Goal: Transaction & Acquisition: Subscribe to service/newsletter

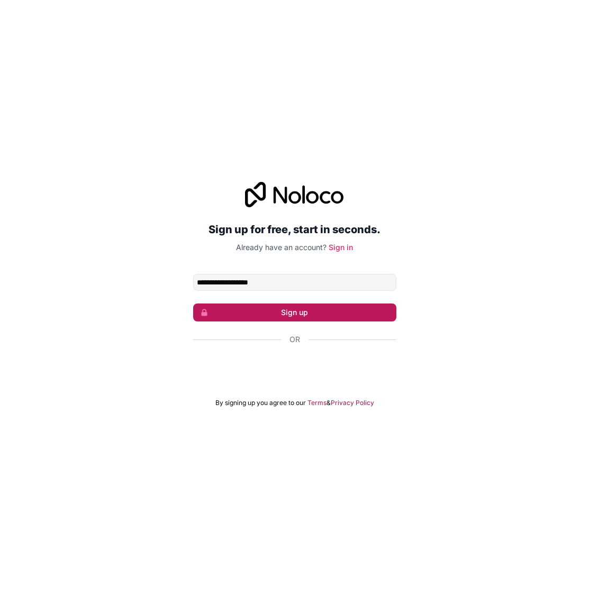
type input "**********"
click at [316, 311] on button "Sign up" at bounding box center [294, 313] width 203 height 18
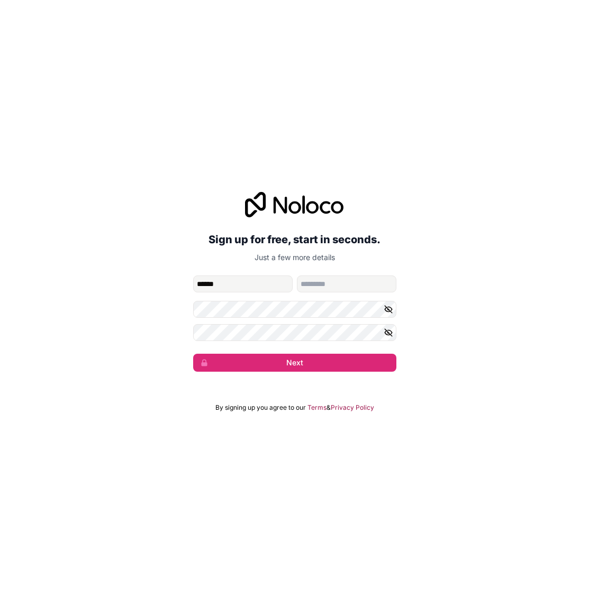
type input "******"
click at [179, 304] on div "**********" at bounding box center [294, 281] width 589 height 209
click at [193, 354] on button "Next" at bounding box center [294, 363] width 203 height 18
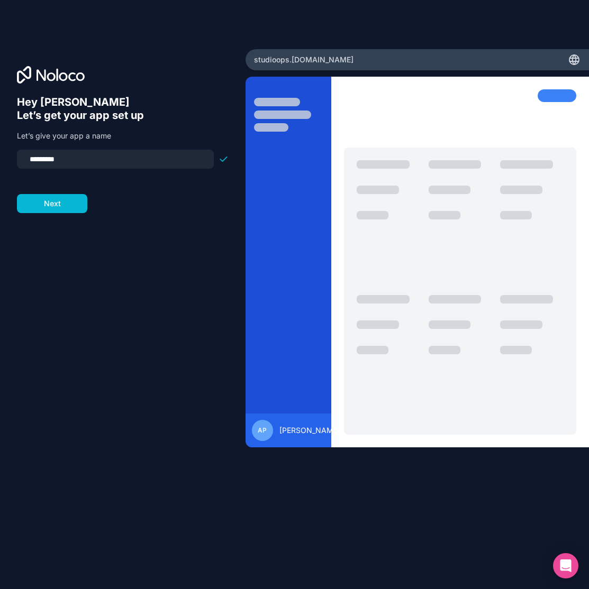
click at [128, 157] on input "*********" at bounding box center [115, 159] width 184 height 15
type input "*"
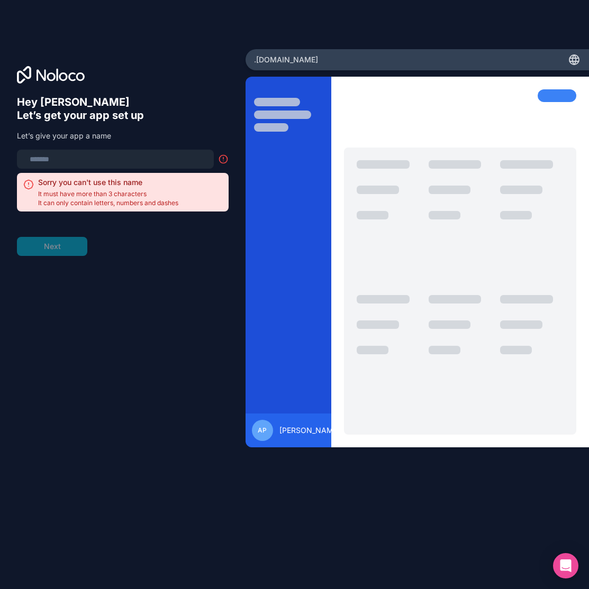
type input "*"
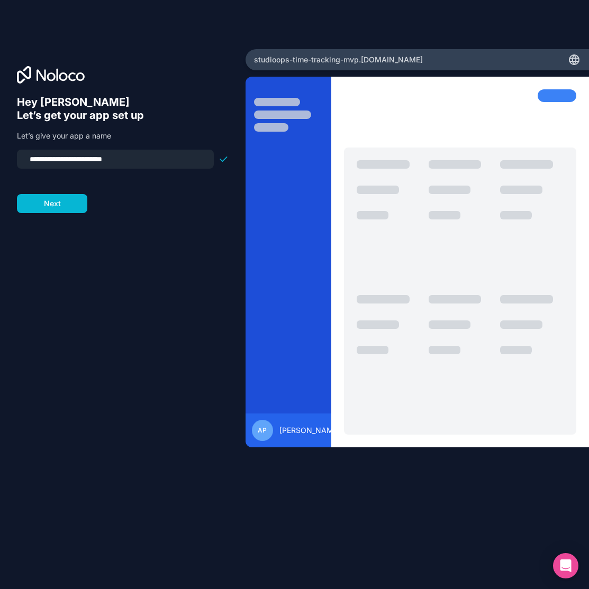
drag, startPoint x: 66, startPoint y: 159, endPoint x: 21, endPoint y: 161, distance: 45.5
click at [21, 161] on div "**********" at bounding box center [115, 159] width 197 height 19
type input "**********"
click at [43, 205] on button "Next" at bounding box center [52, 203] width 70 height 19
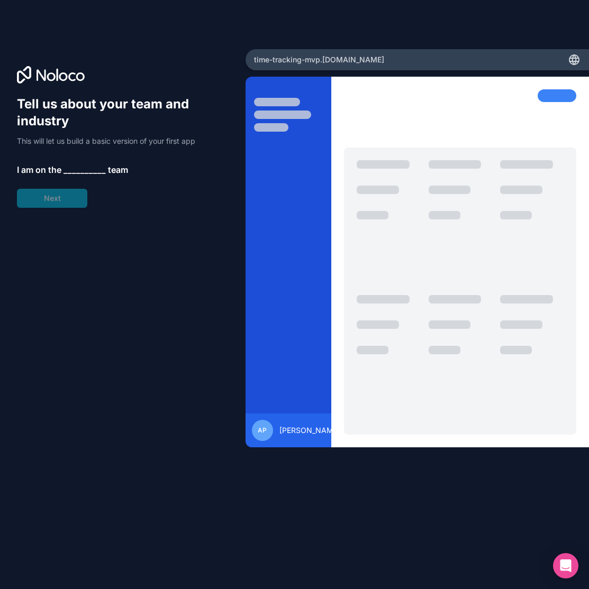
click at [67, 171] on span "__________" at bounding box center [84, 169] width 42 height 13
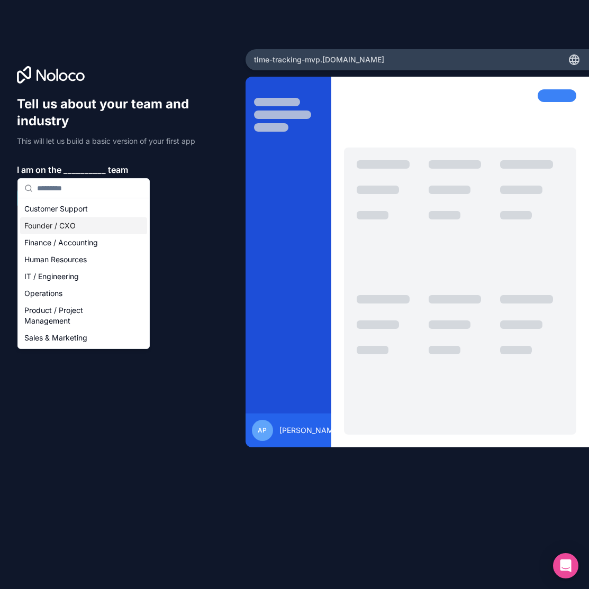
click at [72, 224] on div "Founder / CXO" at bounding box center [83, 225] width 127 height 17
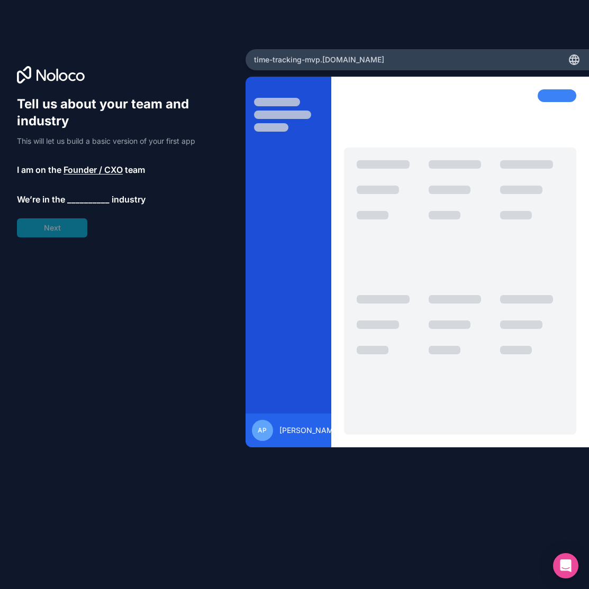
click at [79, 199] on span "__________" at bounding box center [88, 199] width 42 height 13
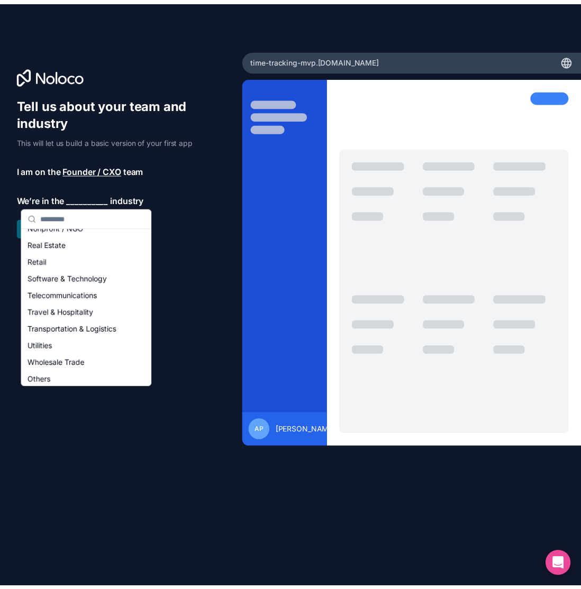
scroll to position [218, 0]
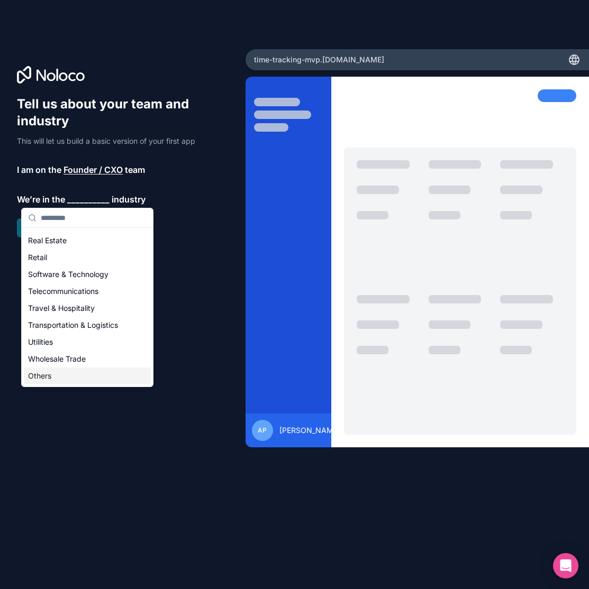
click at [120, 372] on div "Others" at bounding box center [87, 376] width 127 height 17
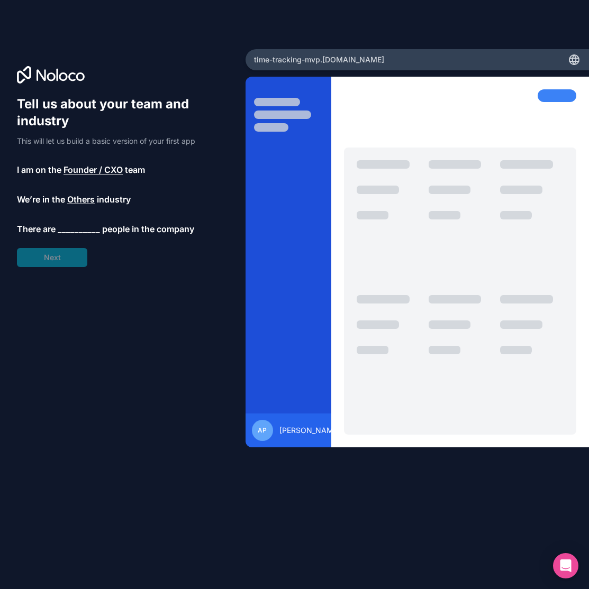
click at [73, 229] on span "__________" at bounding box center [79, 229] width 42 height 13
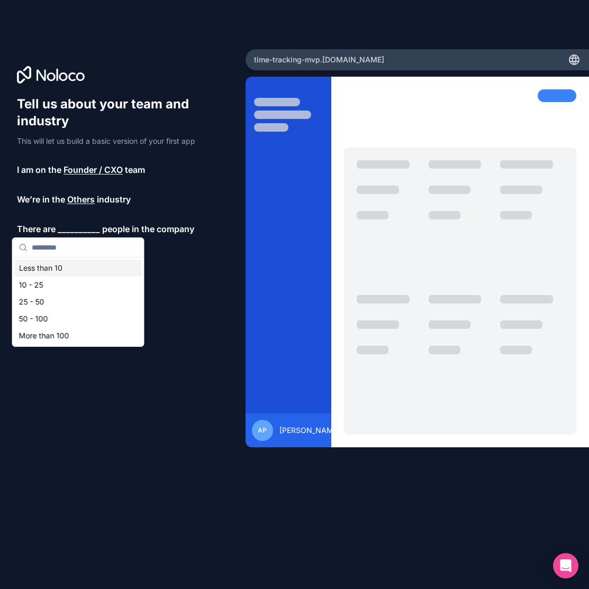
click at [61, 265] on div "Less than 10" at bounding box center [78, 268] width 127 height 17
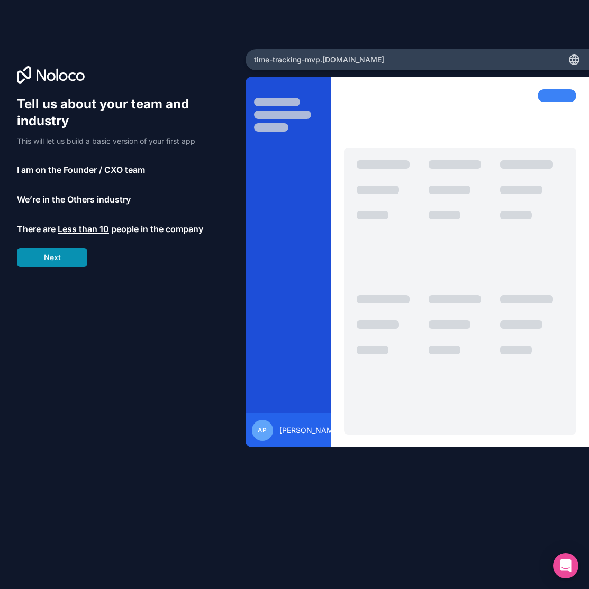
click at [74, 261] on button "Next" at bounding box center [52, 257] width 70 height 19
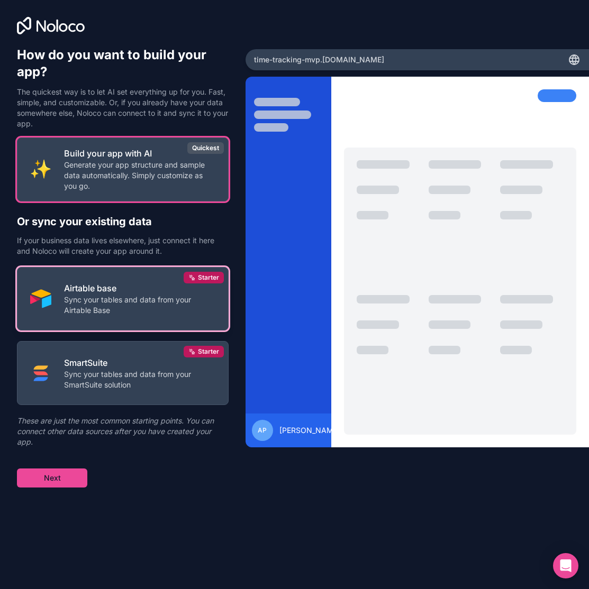
click at [87, 302] on p "Sync your tables and data from your Airtable Base" at bounding box center [139, 305] width 151 height 21
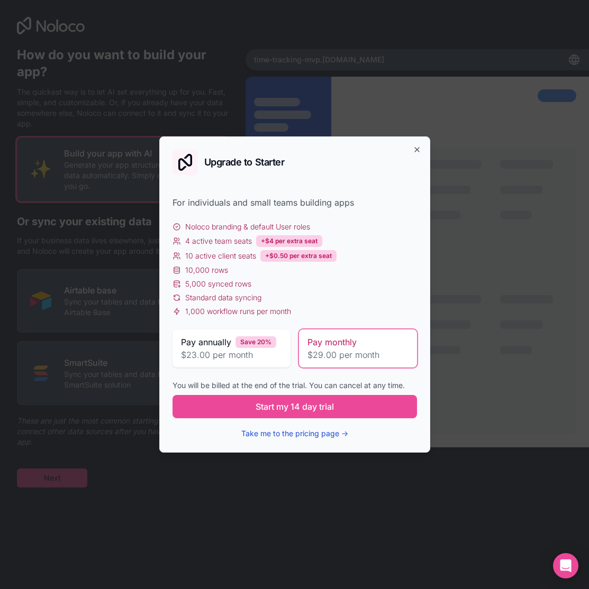
click at [300, 432] on button "Take me to the pricing page →" at bounding box center [294, 434] width 107 height 11
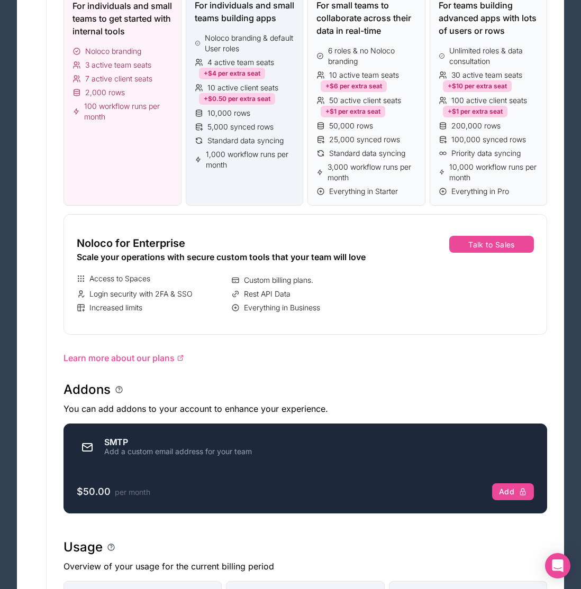
scroll to position [355, 0]
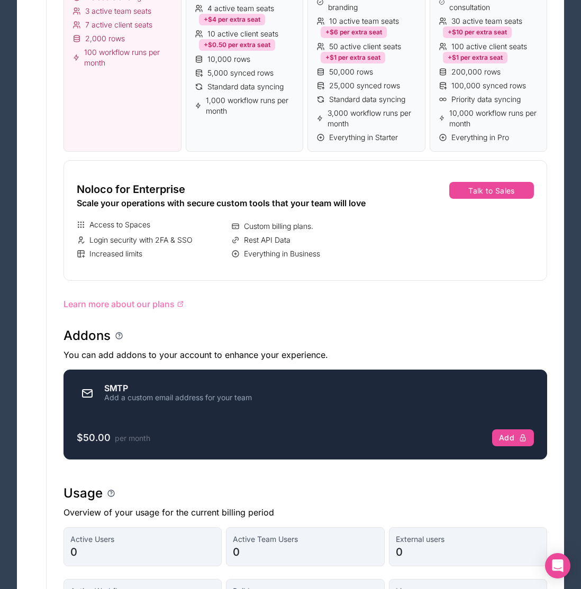
click at [144, 302] on span "Learn more about our plans" at bounding box center [118, 304] width 111 height 13
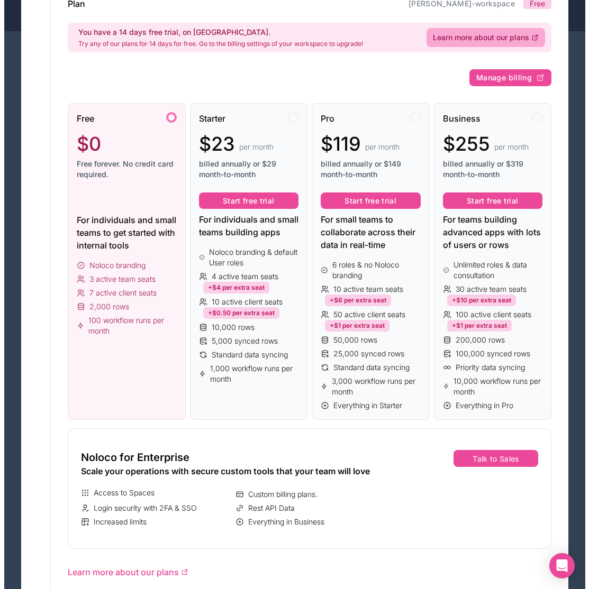
scroll to position [0, 0]
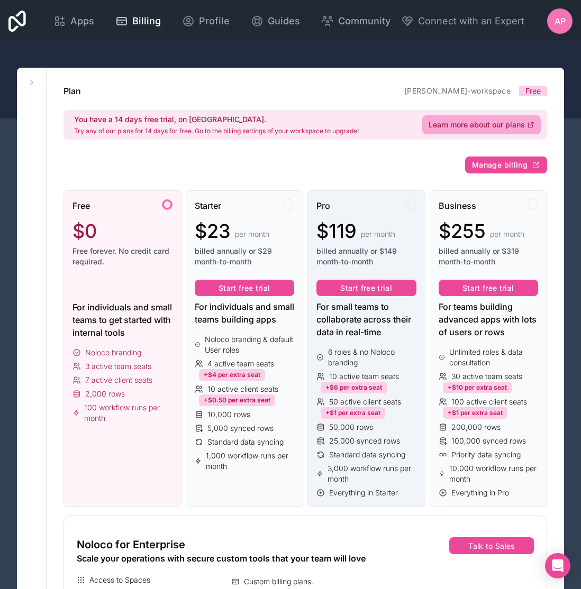
click at [377, 205] on div "Pro" at bounding box center [366, 205] width 100 height 13
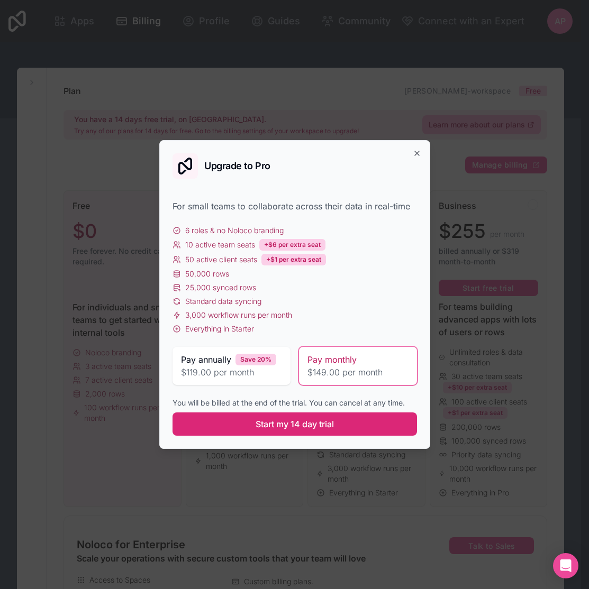
click at [335, 427] on button "Start my 14 day trial" at bounding box center [294, 424] width 244 height 23
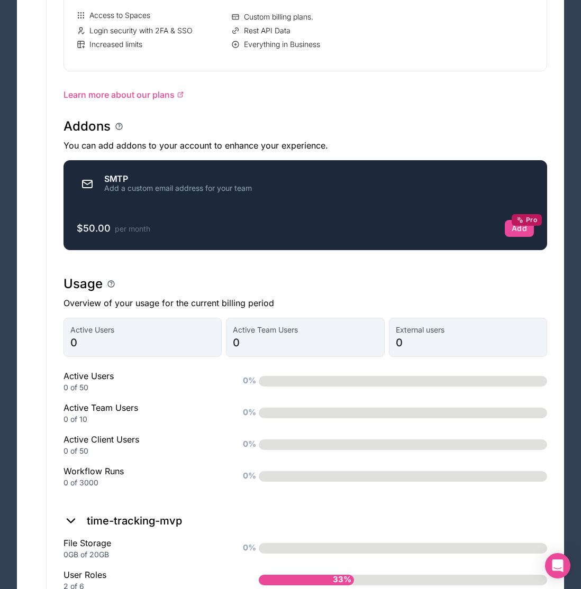
scroll to position [630, 0]
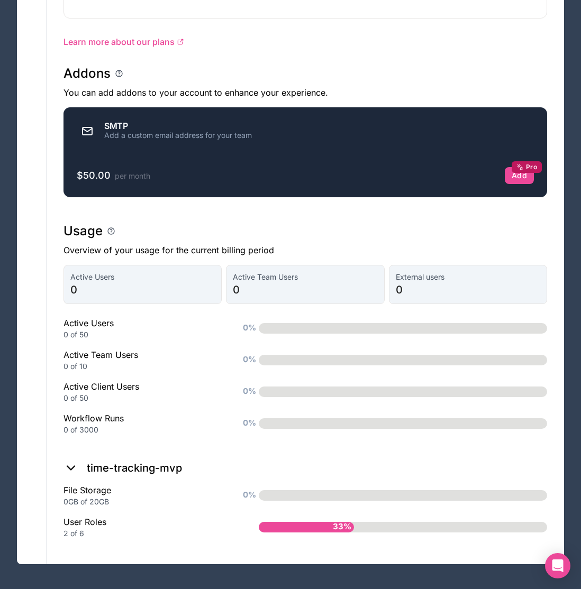
click at [87, 523] on div "User Roles 2 of 6" at bounding box center [143, 527] width 161 height 23
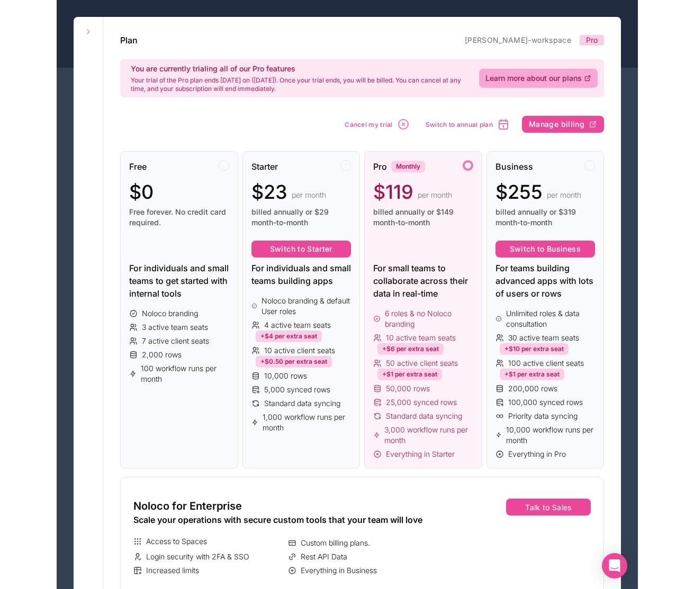
scroll to position [0, 0]
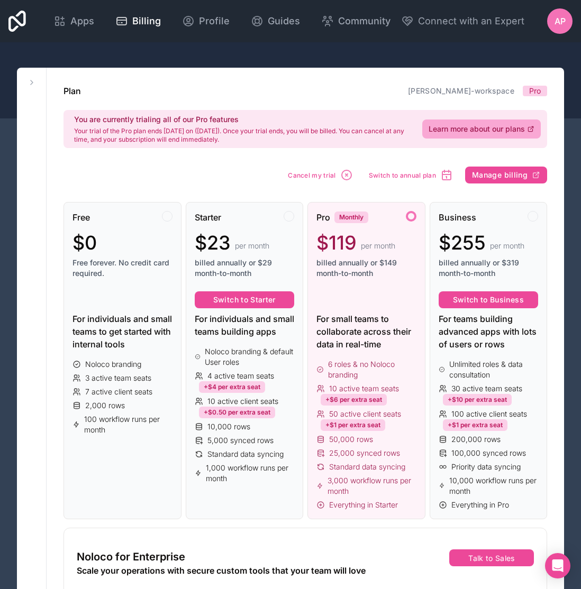
click at [560, 28] on div "AP" at bounding box center [559, 20] width 25 height 25
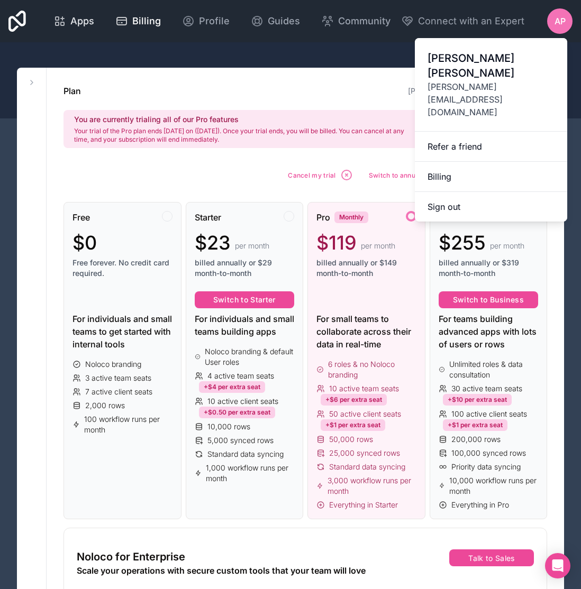
click at [81, 23] on span "Apps" at bounding box center [82, 21] width 24 height 15
